Goal: Transaction & Acquisition: Purchase product/service

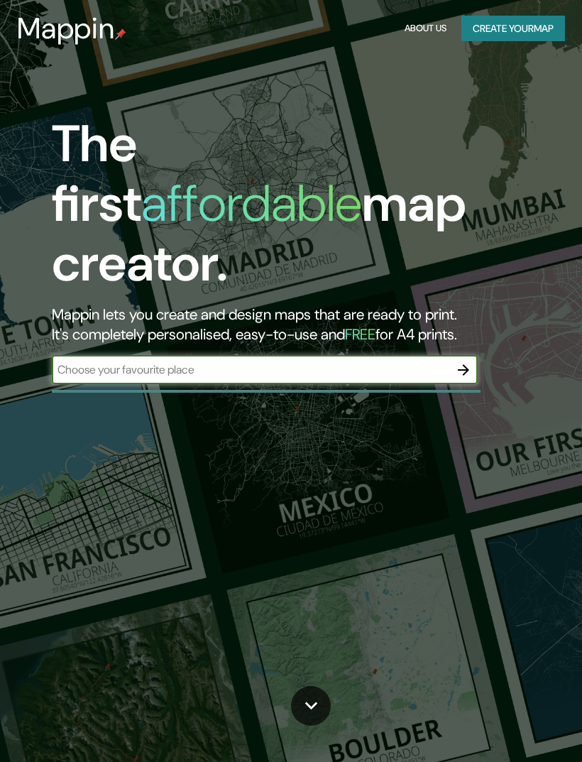
click at [66, 362] on input "text" at bounding box center [251, 370] width 398 height 16
click at [425, 362] on input "text" at bounding box center [251, 370] width 398 height 16
click at [369, 362] on input "text" at bounding box center [251, 370] width 398 height 16
click at [460, 362] on icon "button" at bounding box center [463, 370] width 17 height 17
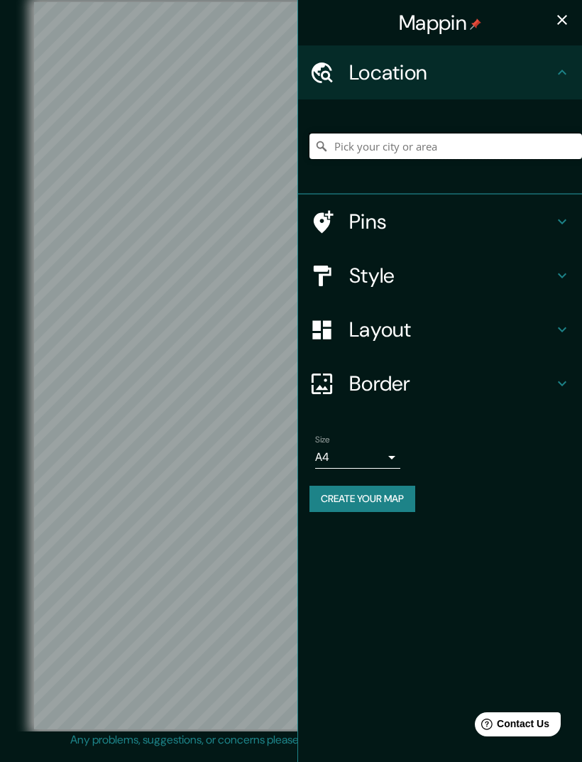
click at [497, 141] on input "Pick your city or area" at bounding box center [446, 147] width 273 height 26
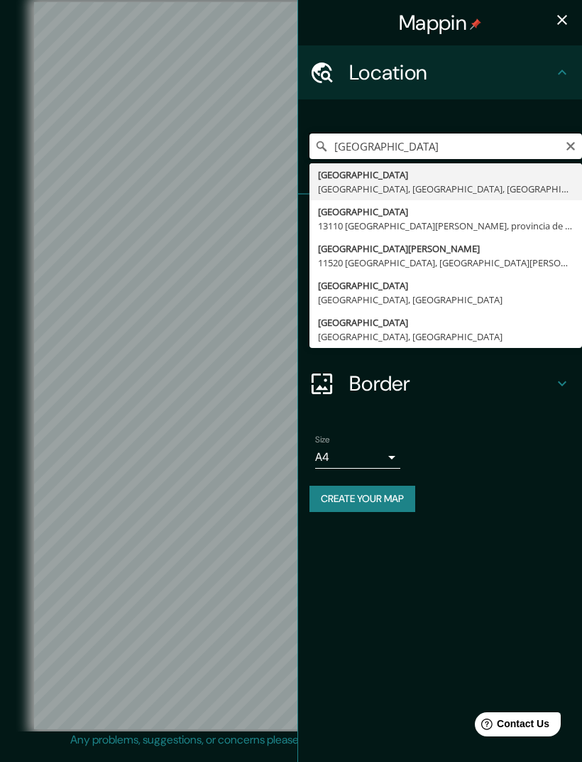
click at [436, 153] on input "[GEOGRAPHIC_DATA]" at bounding box center [446, 147] width 273 height 26
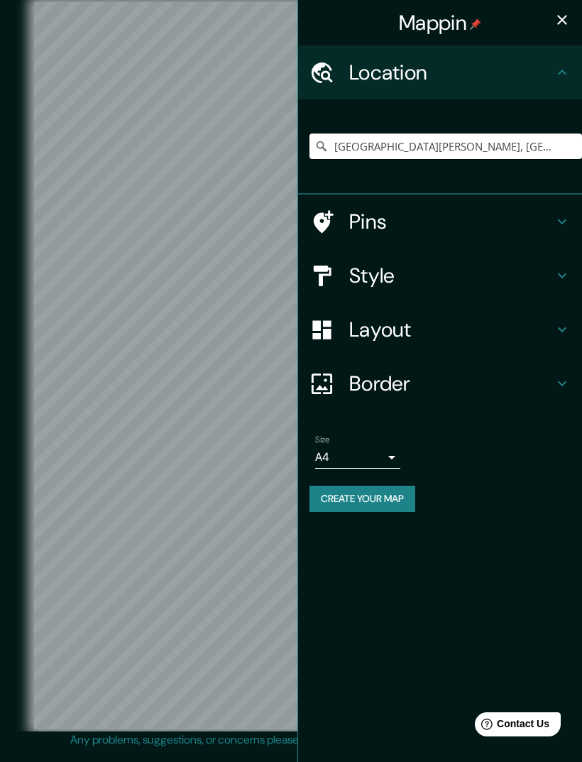
click at [505, 141] on input "[GEOGRAPHIC_DATA][PERSON_NAME], [GEOGRAPHIC_DATA], [GEOGRAPHIC_DATA]" at bounding box center [446, 147] width 273 height 26
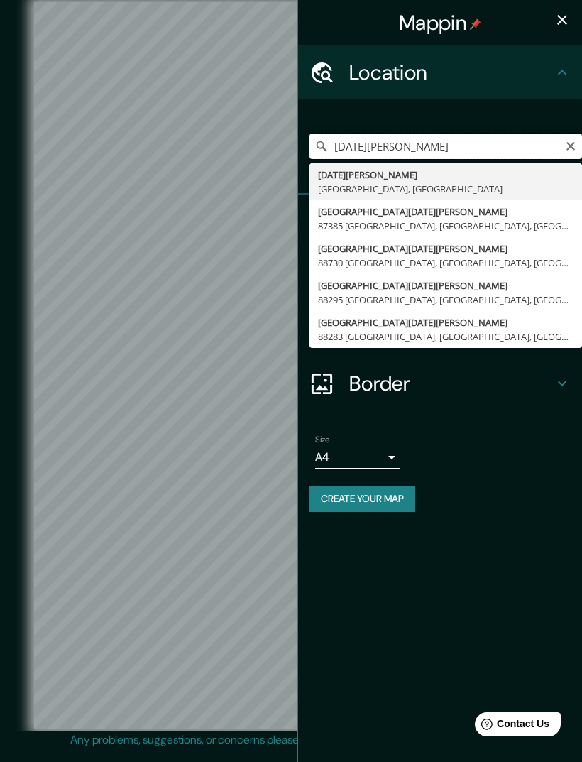
type input "[GEOGRAPHIC_DATA][PERSON_NAME]"
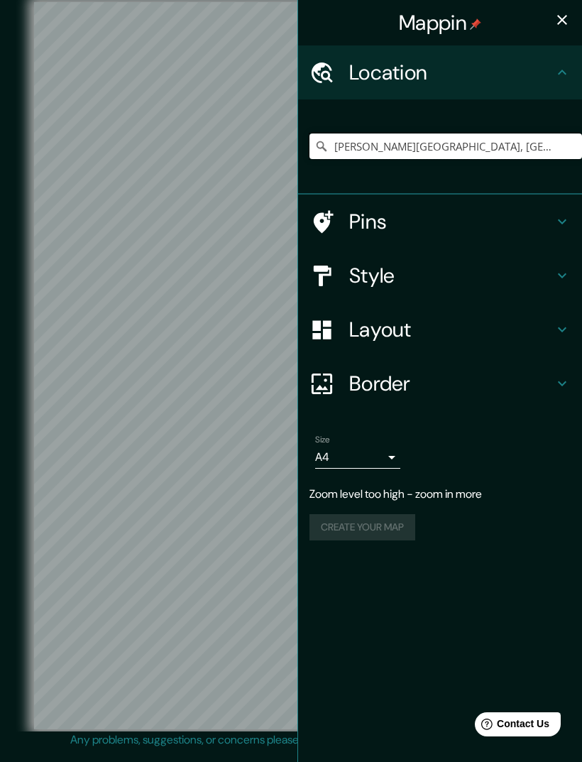
click at [405, 146] on input "[PERSON_NAME][GEOGRAPHIC_DATA], [GEOGRAPHIC_DATA], [GEOGRAPHIC_DATA]" at bounding box center [446, 147] width 273 height 26
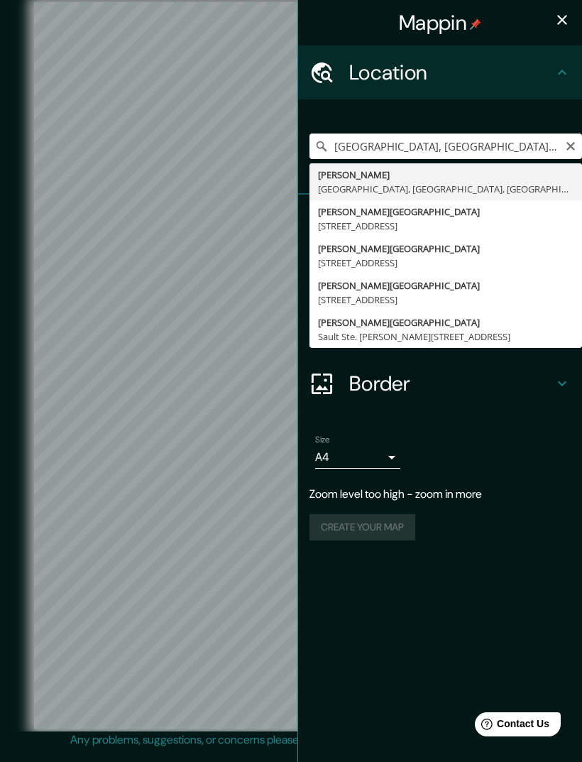
click at [563, 144] on input "[GEOGRAPHIC_DATA], [GEOGRAPHIC_DATA], [GEOGRAPHIC_DATA]" at bounding box center [446, 147] width 273 height 26
type input "[GEOGRAPHIC_DATA], [GEOGRAPHIC_DATA], [GEOGRAPHIC_DATA]"
click at [572, 146] on icon "Clear" at bounding box center [570, 146] width 11 height 11
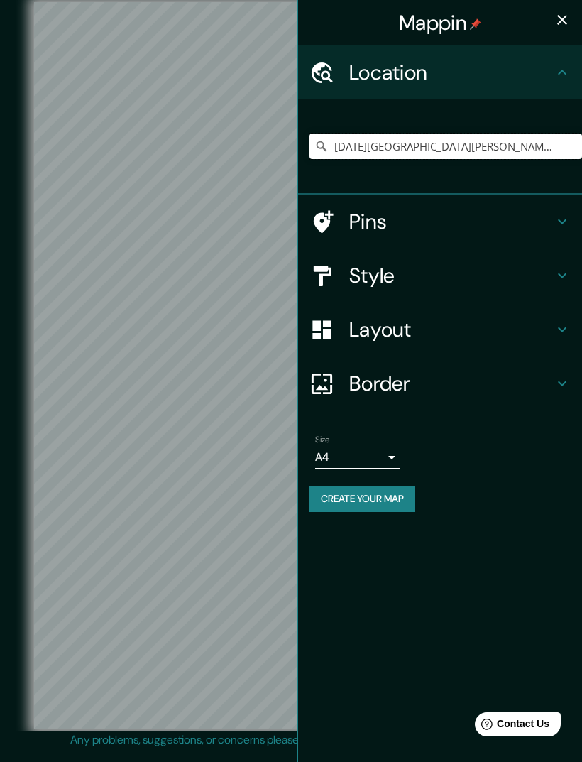
click at [443, 146] on input "[DATE][GEOGRAPHIC_DATA][PERSON_NAME][PERSON_NAME], [GEOGRAPHIC_DATA], 66420, [G…" at bounding box center [446, 147] width 273 height 26
click at [337, 141] on input "[DATE][GEOGRAPHIC_DATA][PERSON_NAME][PERSON_NAME], [GEOGRAPHIC_DATA], 66420, [G…" at bounding box center [446, 147] width 273 height 26
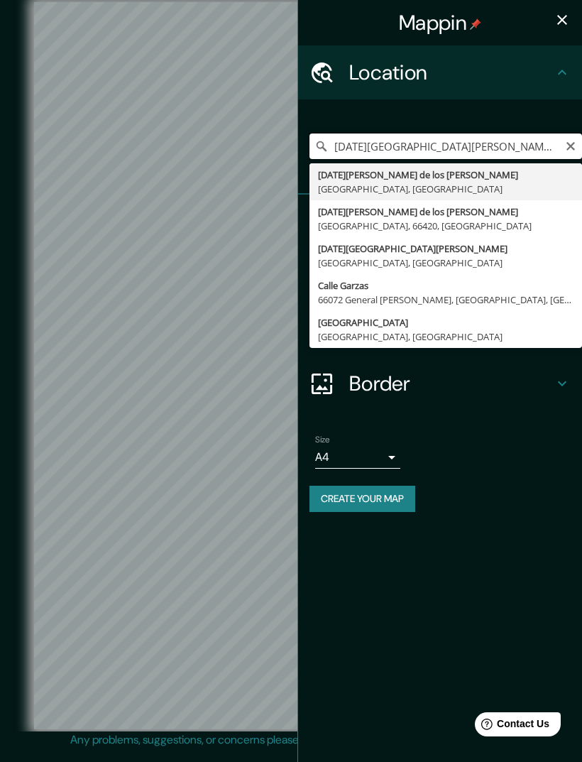
click at [553, 144] on input "[DATE][GEOGRAPHIC_DATA][PERSON_NAME][PERSON_NAME], [GEOGRAPHIC_DATA], 66420, [G…" at bounding box center [446, 147] width 273 height 26
type input "[DATE][GEOGRAPHIC_DATA][PERSON_NAME][PERSON_NAME], [GEOGRAPHIC_DATA], 66420, [G…"
click at [572, 143] on icon "Clear" at bounding box center [570, 146] width 11 height 11
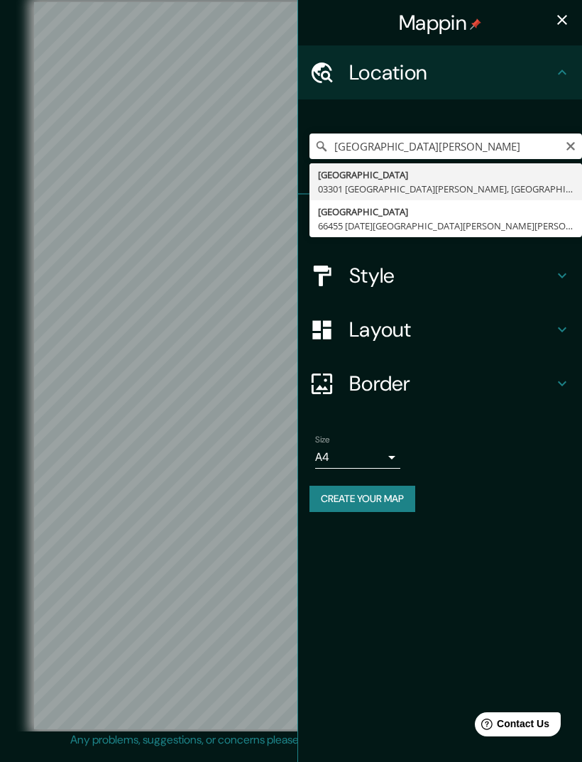
type input "[GEOGRAPHIC_DATA], [GEOGRAPHIC_DATA][DATE][PERSON_NAME][PERSON_NAME], [GEOGRAPH…"
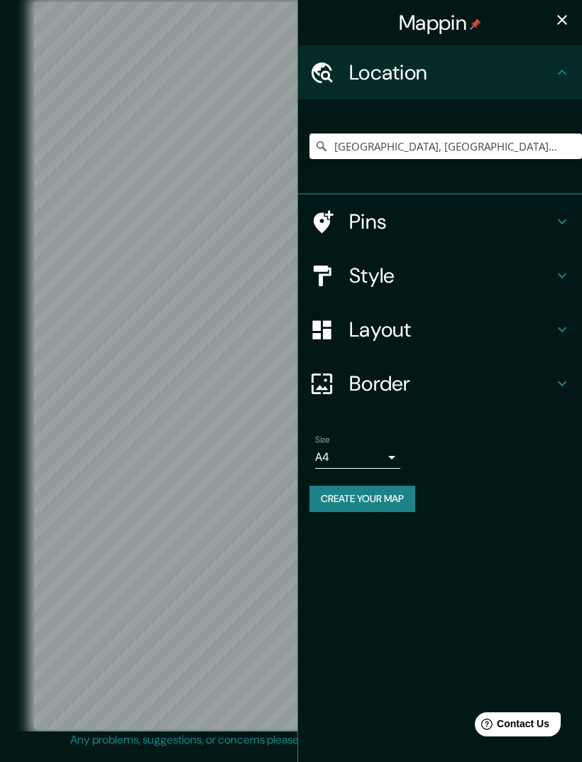
click at [560, 28] on button "button" at bounding box center [562, 20] width 28 height 28
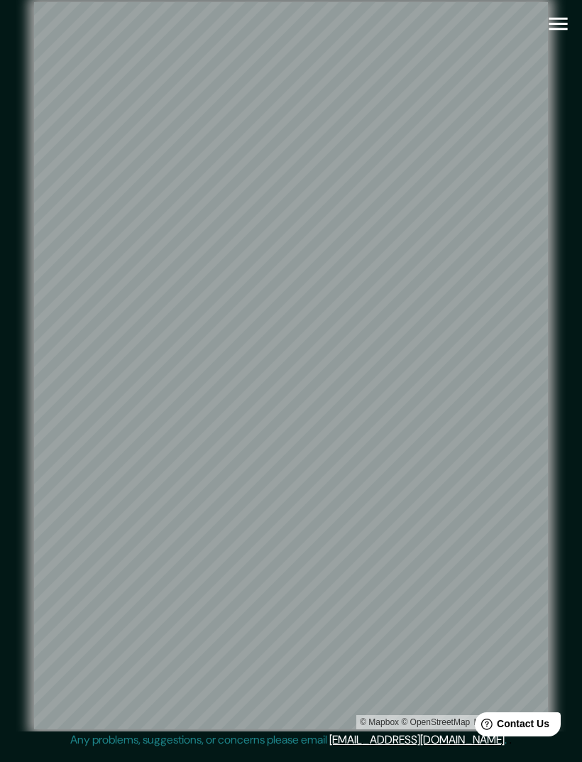
click at [555, 25] on icon "button" at bounding box center [558, 23] width 25 height 25
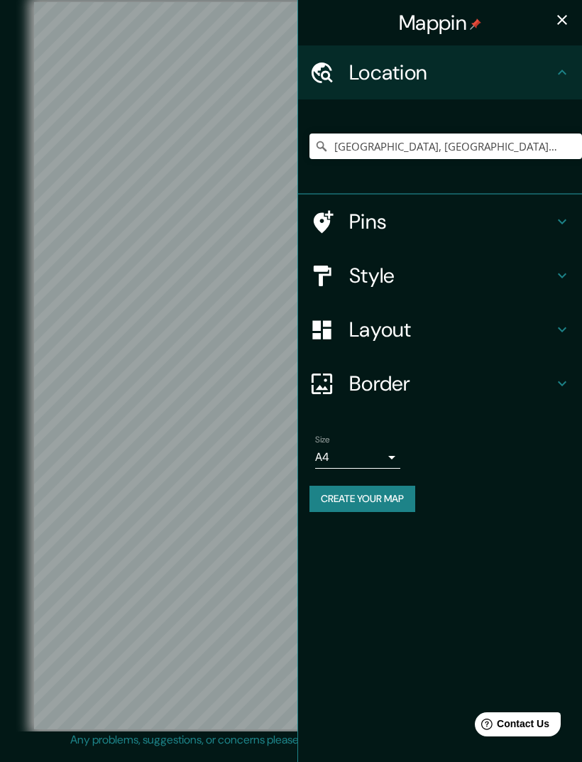
click at [413, 271] on h4 "Style" at bounding box center [451, 276] width 205 height 26
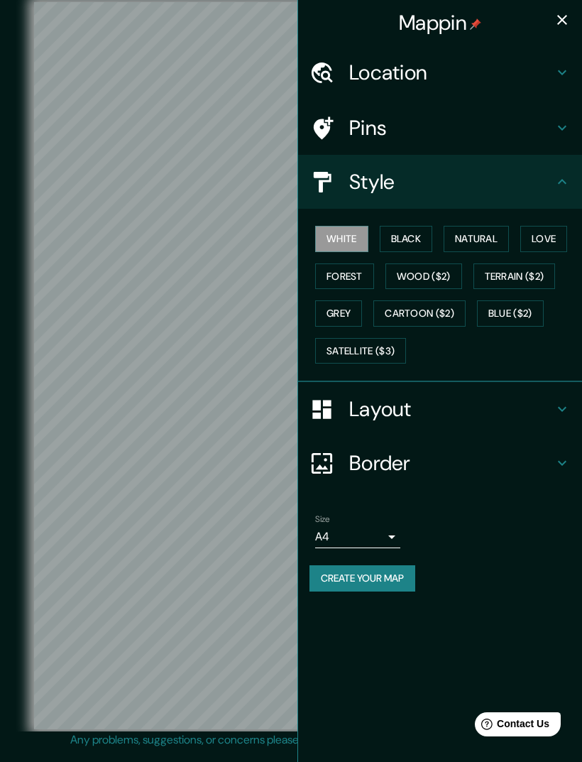
click at [423, 235] on button "Black" at bounding box center [406, 239] width 53 height 26
click at [482, 229] on button "Natural" at bounding box center [476, 239] width 65 height 26
click at [550, 237] on button "Love" at bounding box center [544, 239] width 47 height 26
click at [357, 271] on button "Forest" at bounding box center [344, 277] width 59 height 26
click at [353, 306] on button "Grey" at bounding box center [338, 313] width 47 height 26
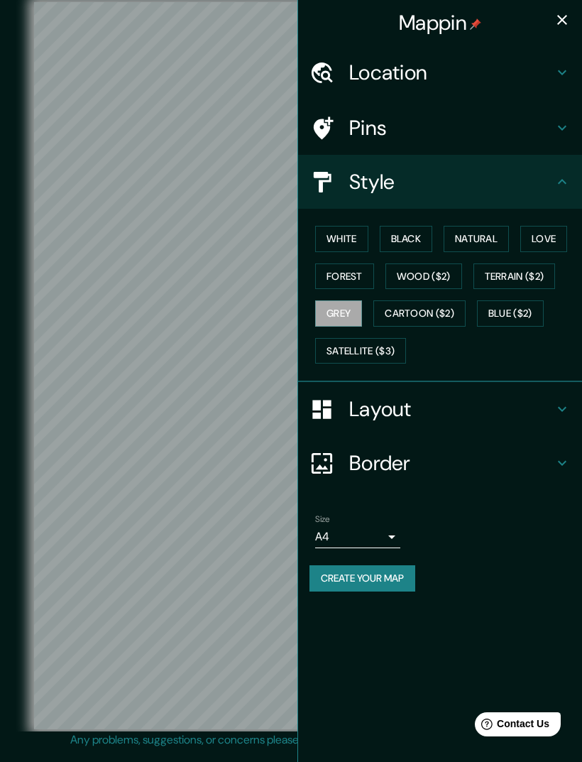
click at [548, 234] on button "Love" at bounding box center [544, 239] width 47 height 26
click at [489, 240] on button "Natural" at bounding box center [476, 239] width 65 height 26
click at [497, 306] on button "Blue ($2)" at bounding box center [510, 313] width 67 height 26
click at [499, 264] on button "Terrain ($2)" at bounding box center [515, 277] width 82 height 26
click at [398, 300] on button "Cartoon ($2)" at bounding box center [420, 313] width 92 height 26
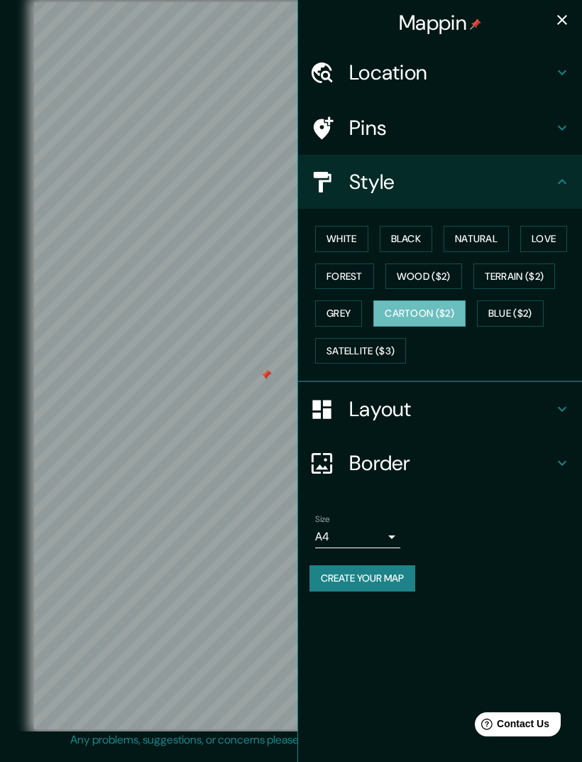
click at [497, 310] on button "Blue ($2)" at bounding box center [510, 313] width 67 height 26
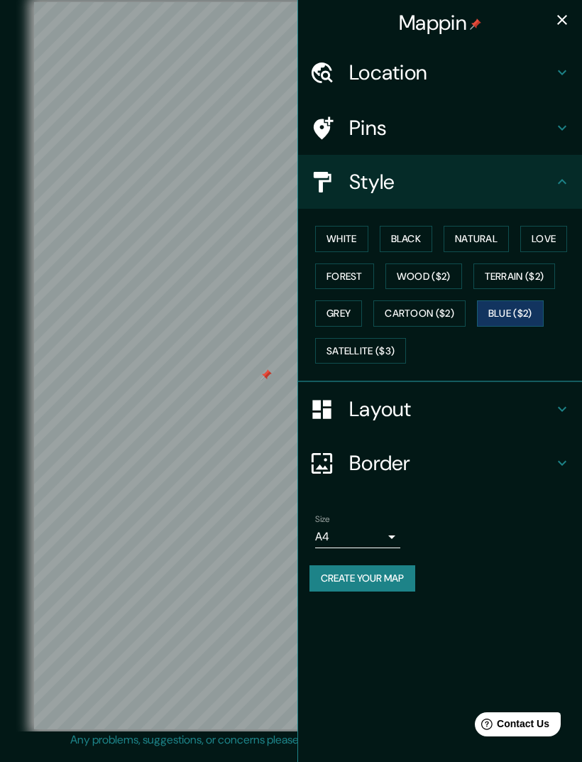
click at [320, 284] on button "Forest" at bounding box center [344, 277] width 59 height 26
click at [325, 300] on button "Grey" at bounding box center [338, 313] width 47 height 26
click at [509, 300] on button "Blue ($2)" at bounding box center [510, 313] width 67 height 26
click at [538, 227] on button "Love" at bounding box center [544, 239] width 47 height 26
click at [410, 257] on div "White Black Natural Love Forest Wood ($2) Terrain ($2) Grey Cartoon ($2) Blue (…" at bounding box center [446, 294] width 273 height 149
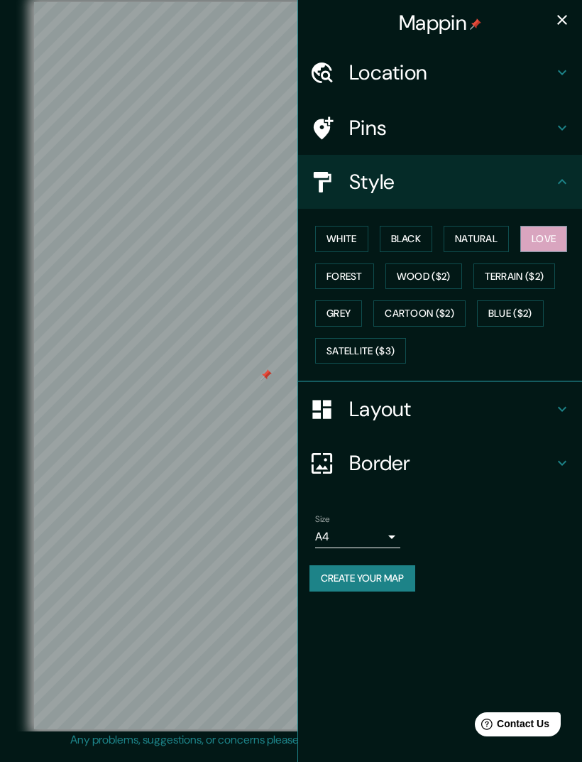
click at [420, 264] on button "Wood ($2)" at bounding box center [424, 277] width 77 height 26
click at [555, 17] on icon "button" at bounding box center [562, 19] width 17 height 17
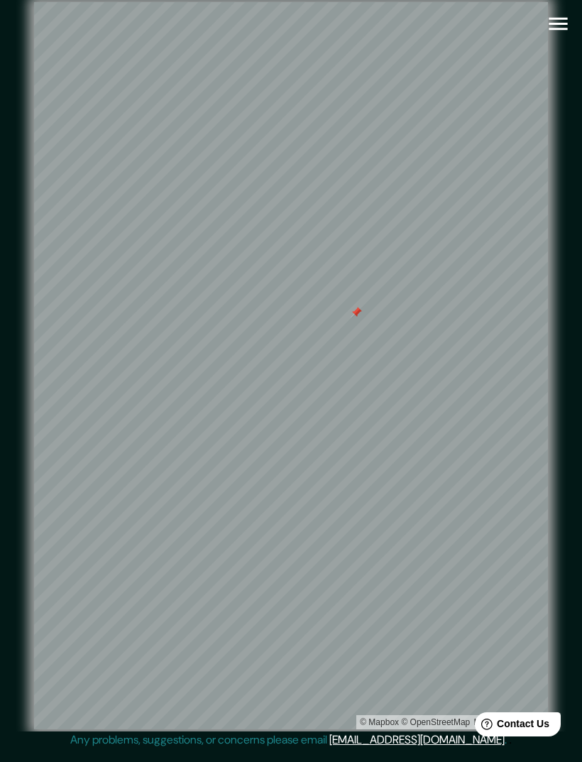
click at [543, 28] on button "button" at bounding box center [559, 24] width 36 height 36
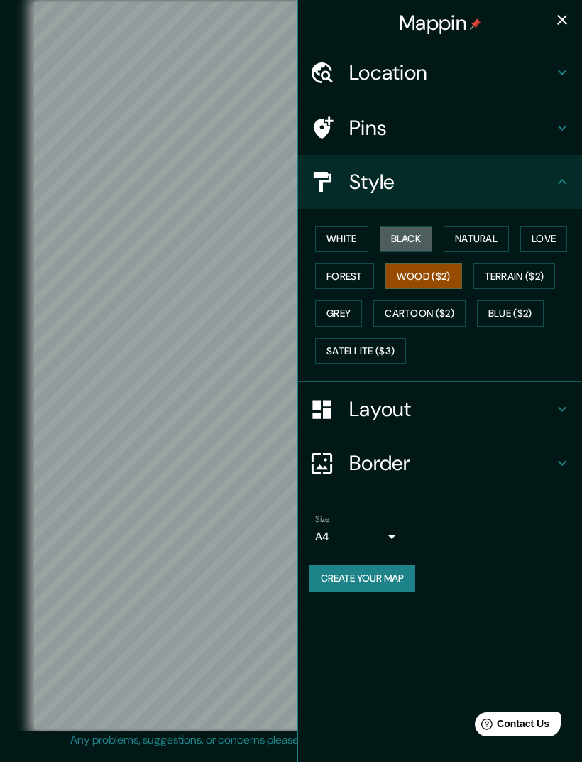
click at [421, 229] on button "Black" at bounding box center [406, 239] width 53 height 26
click at [480, 239] on button "Natural" at bounding box center [476, 239] width 65 height 26
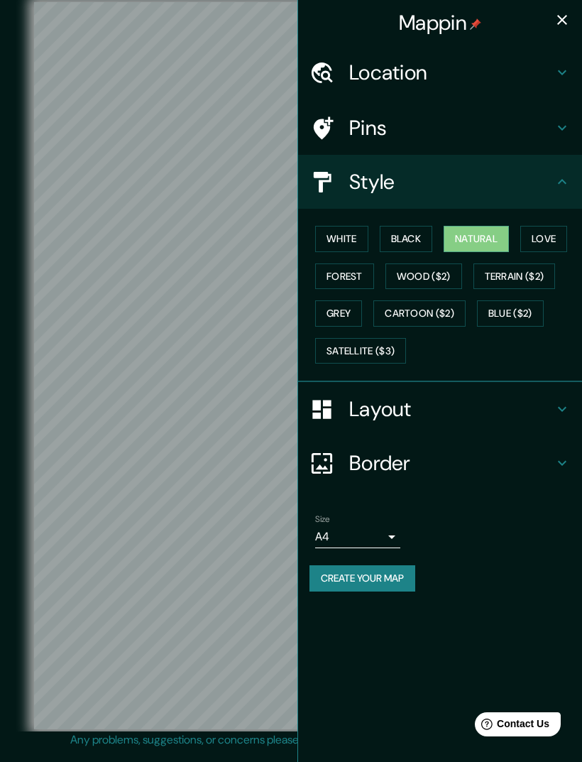
click at [558, 233] on button "Love" at bounding box center [544, 239] width 47 height 26
click at [346, 318] on button "Grey" at bounding box center [338, 313] width 47 height 26
click at [357, 229] on button "White" at bounding box center [341, 239] width 53 height 26
click at [401, 242] on button "Black" at bounding box center [406, 239] width 53 height 26
click at [470, 235] on button "Natural" at bounding box center [476, 239] width 65 height 26
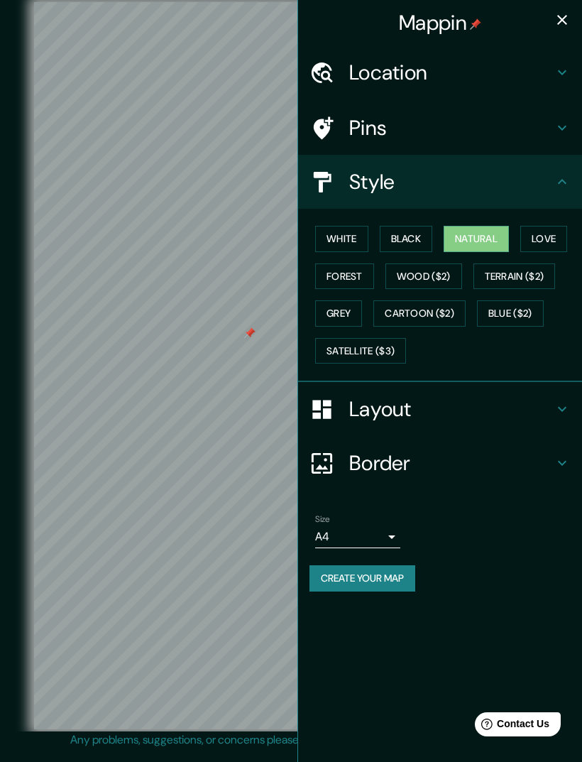
click at [440, 462] on h4 "Border" at bounding box center [451, 463] width 205 height 26
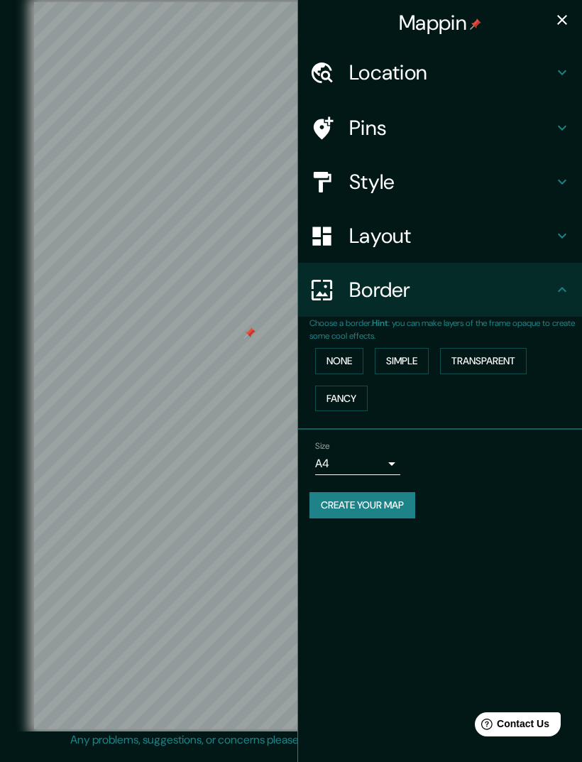
click at [348, 362] on button "None" at bounding box center [339, 361] width 48 height 26
click at [414, 351] on button "Simple" at bounding box center [402, 361] width 54 height 26
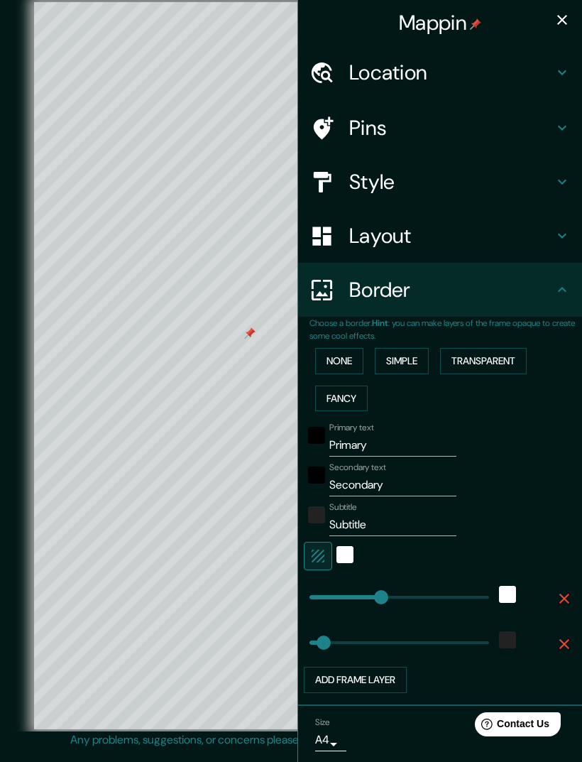
click at [354, 396] on button "Fancy" at bounding box center [341, 399] width 53 height 26
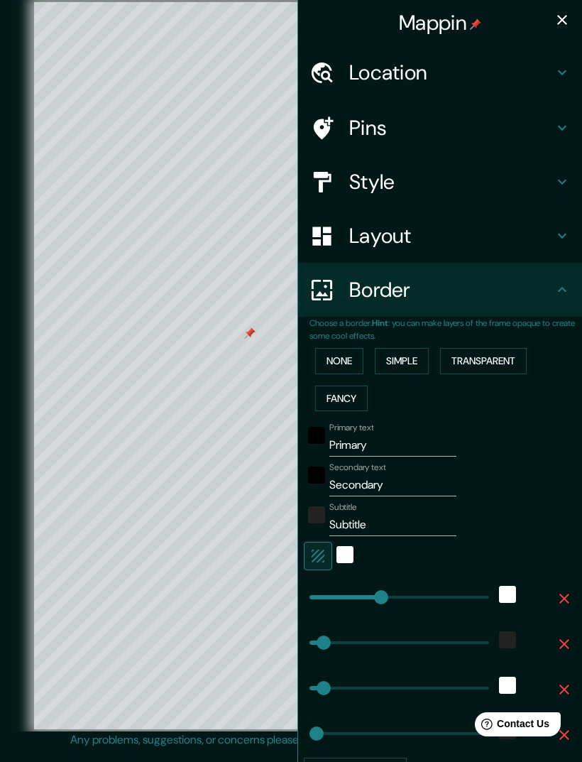
click at [497, 348] on button "Transparent" at bounding box center [483, 361] width 87 height 26
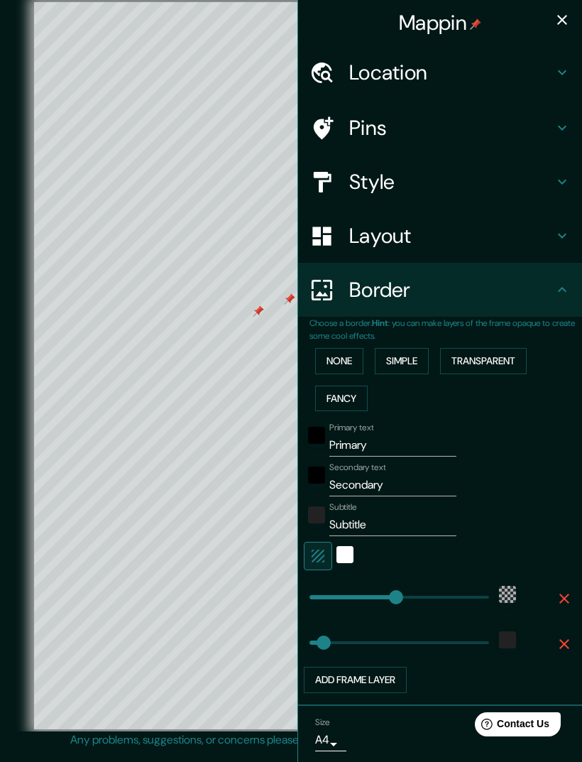
click at [345, 359] on button "None" at bounding box center [339, 361] width 48 height 26
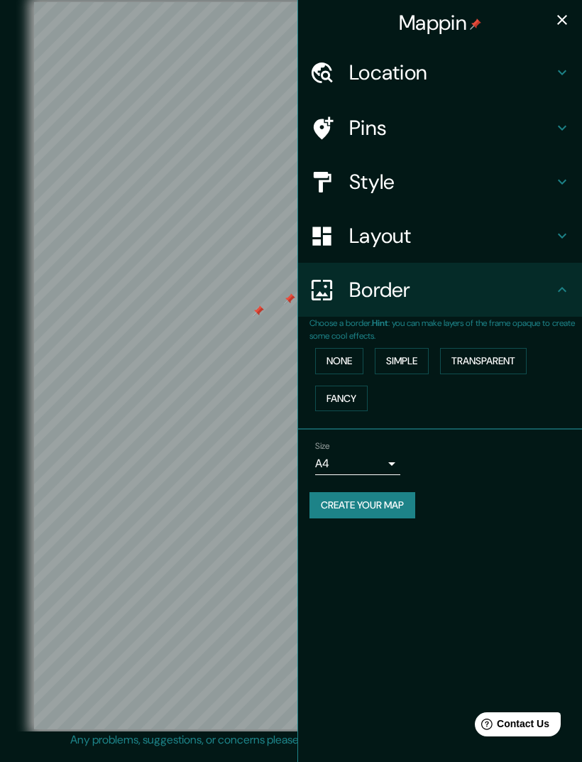
click at [418, 235] on h4 "Layout" at bounding box center [451, 236] width 205 height 26
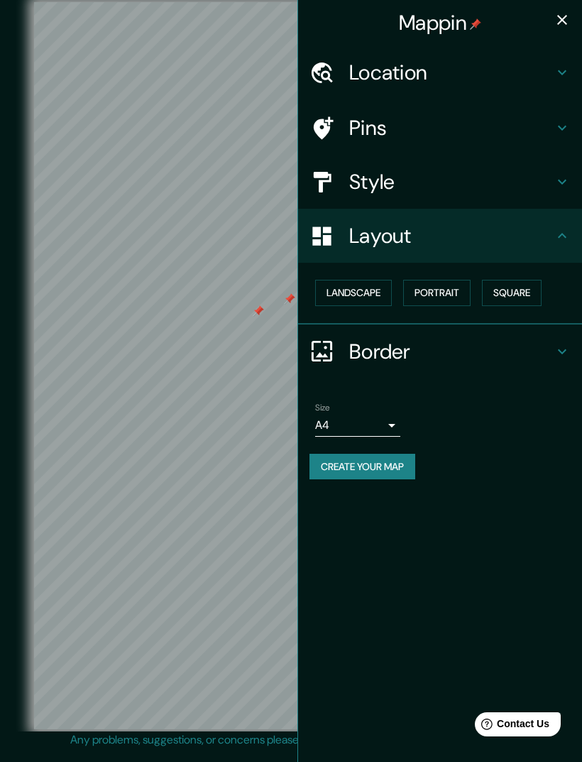
click at [375, 287] on button "Landscape" at bounding box center [353, 293] width 77 height 26
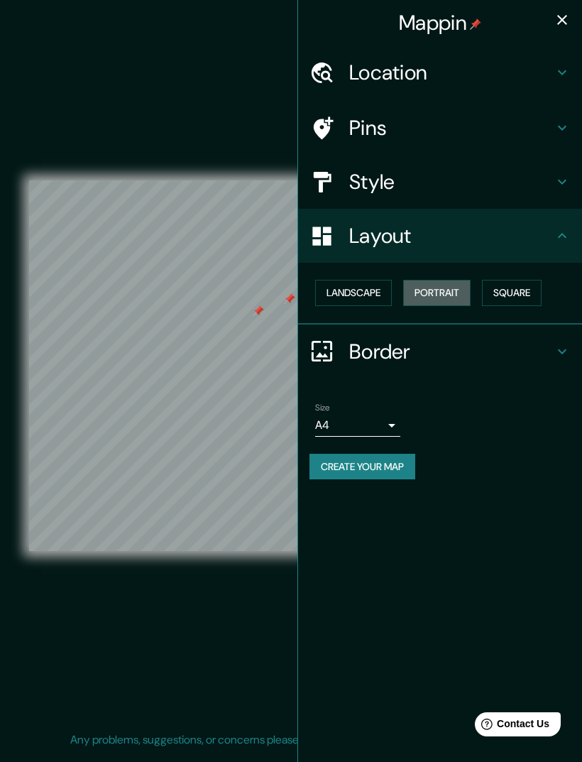
click at [447, 286] on button "Portrait" at bounding box center [436, 293] width 67 height 26
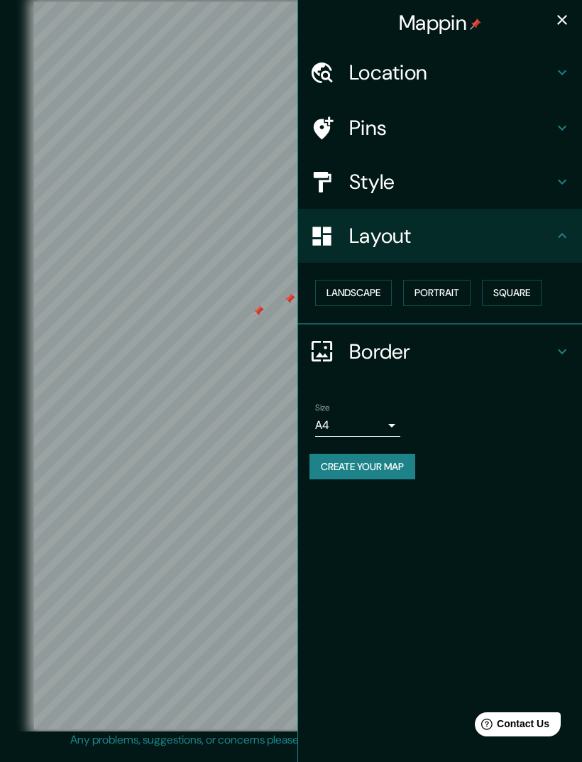
click at [521, 283] on button "Square" at bounding box center [512, 293] width 60 height 26
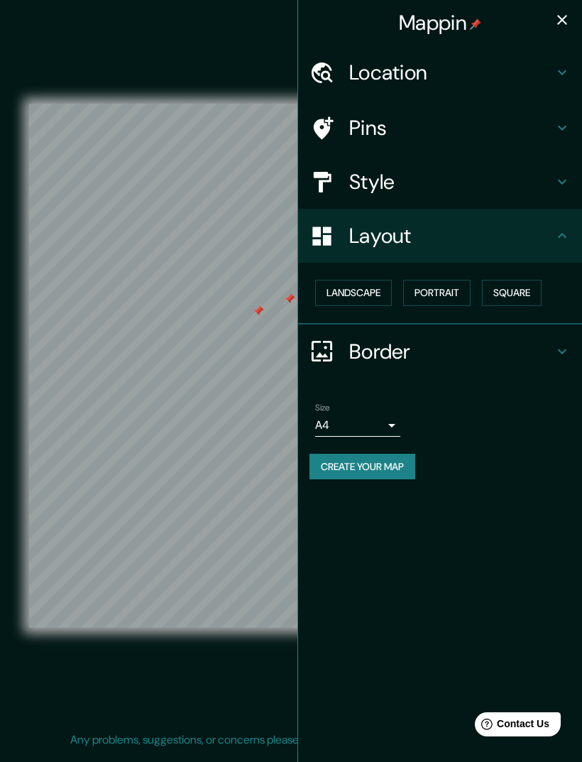
click at [357, 295] on button "Landscape" at bounding box center [353, 293] width 77 height 26
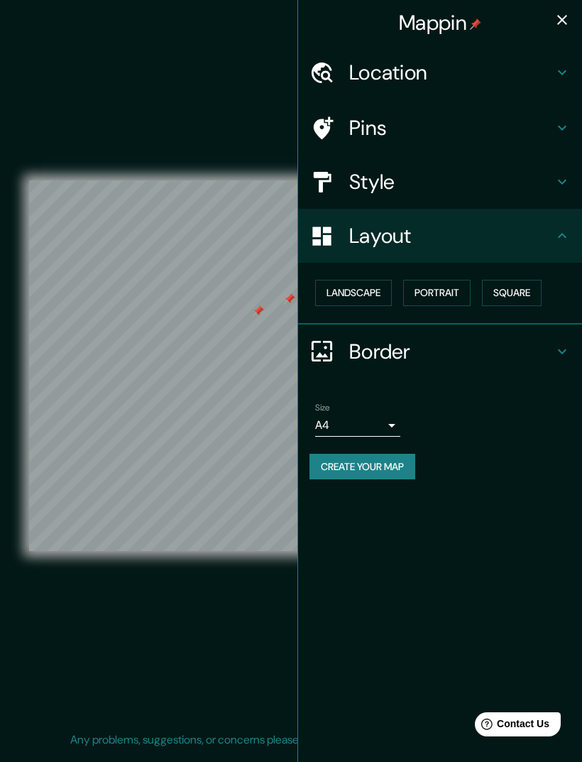
click at [362, 294] on button "Landscape" at bounding box center [353, 293] width 77 height 26
click at [443, 294] on button "Portrait" at bounding box center [436, 293] width 67 height 26
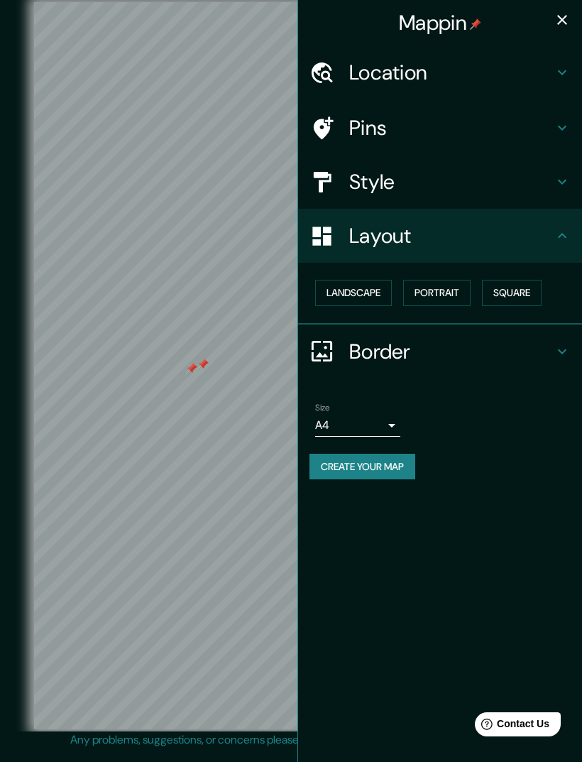
click at [396, 122] on h4 "Pins" at bounding box center [451, 128] width 205 height 26
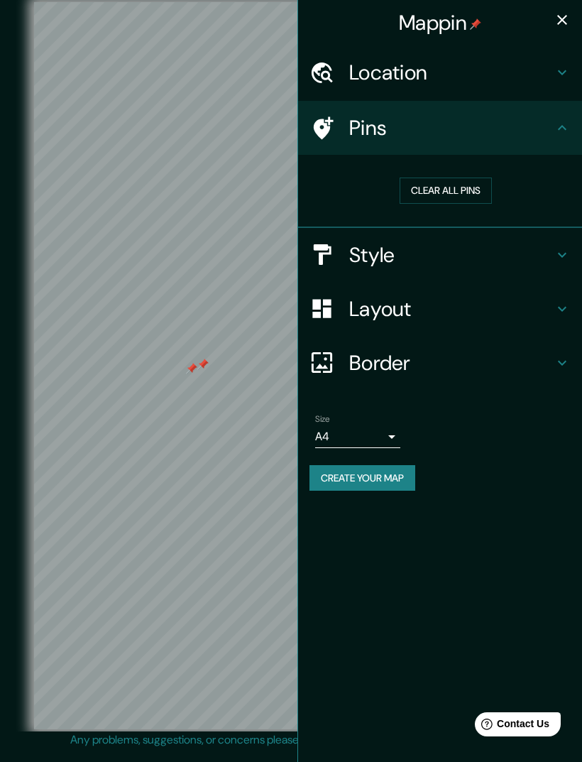
click at [462, 195] on button "Clear all pins" at bounding box center [446, 191] width 92 height 26
click at [370, 431] on body "Mappin Location [GEOGRAPHIC_DATA], [GEOGRAPHIC_DATA][DATE][PERSON_NAME][PERSON_…" at bounding box center [291, 381] width 582 height 762
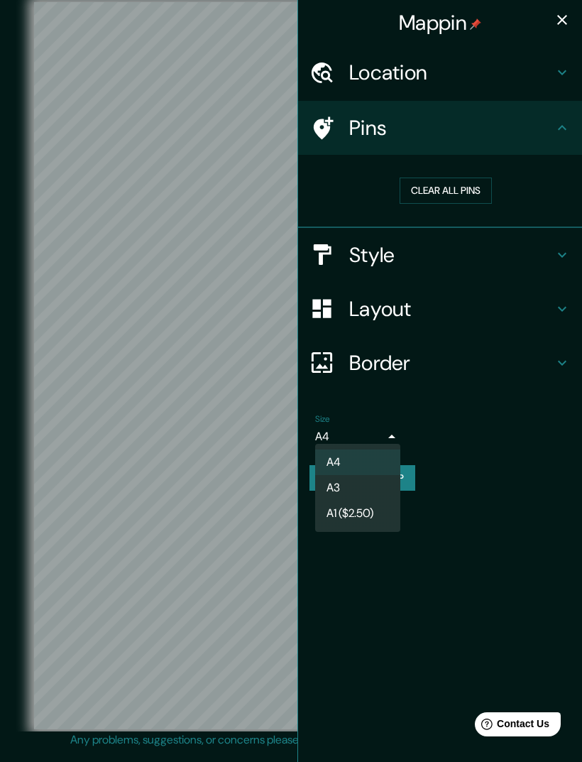
click at [364, 490] on li "A3" at bounding box center [357, 488] width 85 height 26
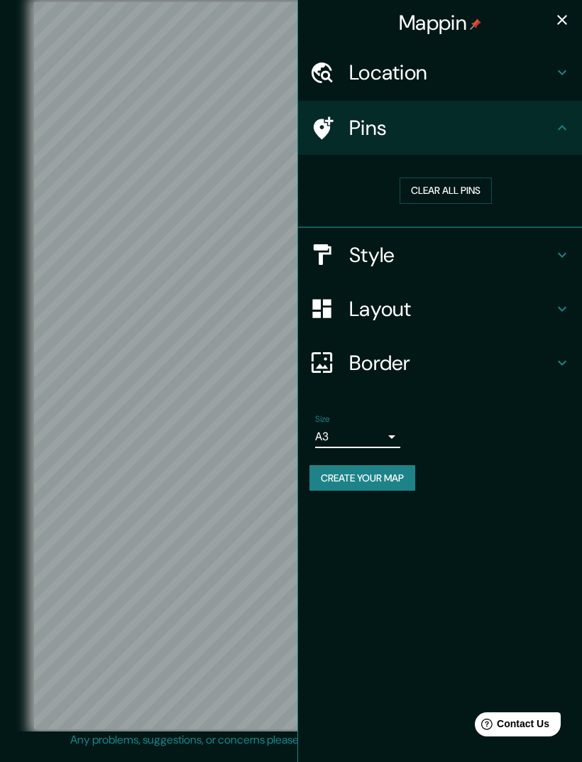
click at [382, 438] on body "Mappin Location [GEOGRAPHIC_DATA], [GEOGRAPHIC_DATA][DATE][PERSON_NAME][PERSON_…" at bounding box center [291, 381] width 582 height 762
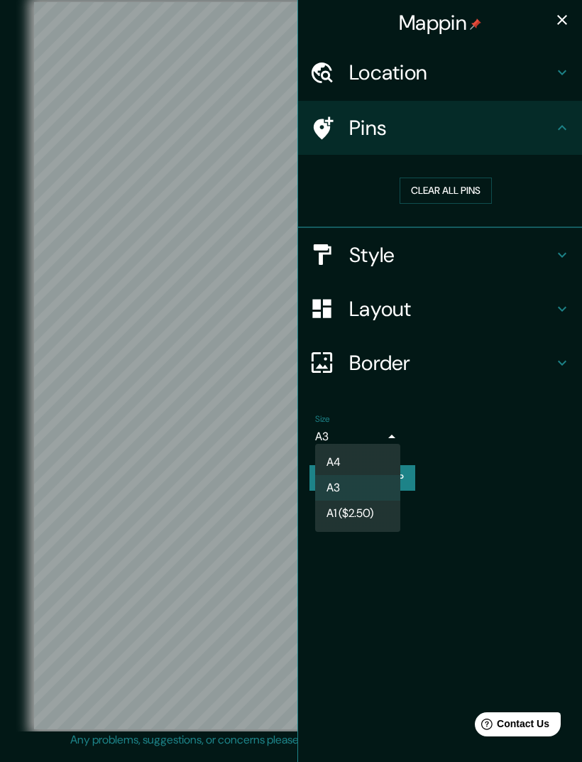
click at [379, 457] on li "A4" at bounding box center [357, 463] width 85 height 26
type input "single"
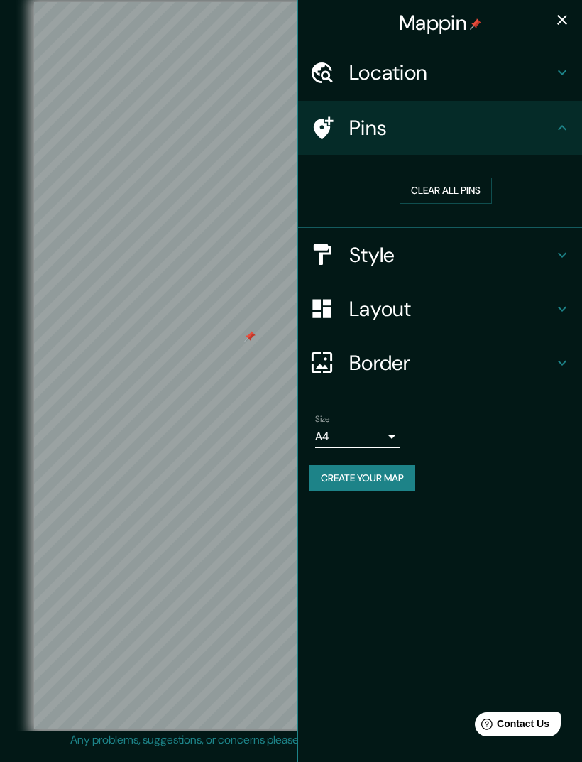
click at [560, 31] on button "button" at bounding box center [562, 20] width 28 height 28
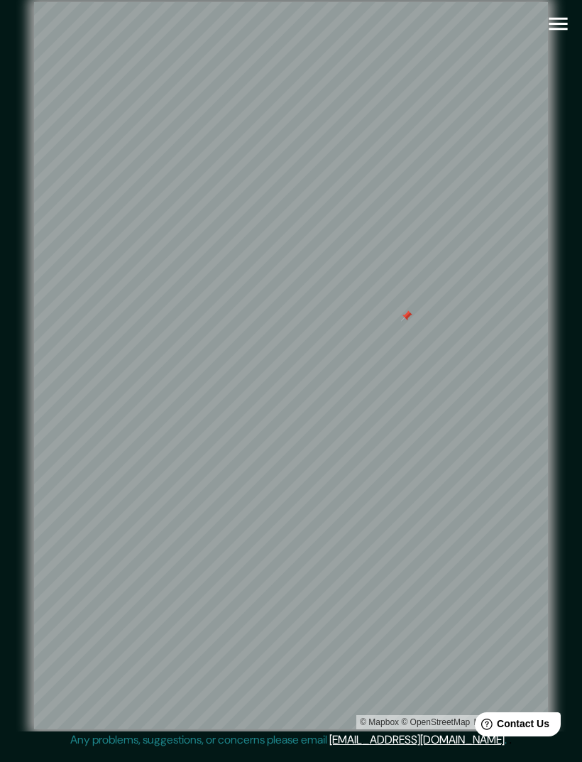
click at [409, 322] on div at bounding box center [406, 315] width 11 height 11
